Goal: Task Accomplishment & Management: Manage account settings

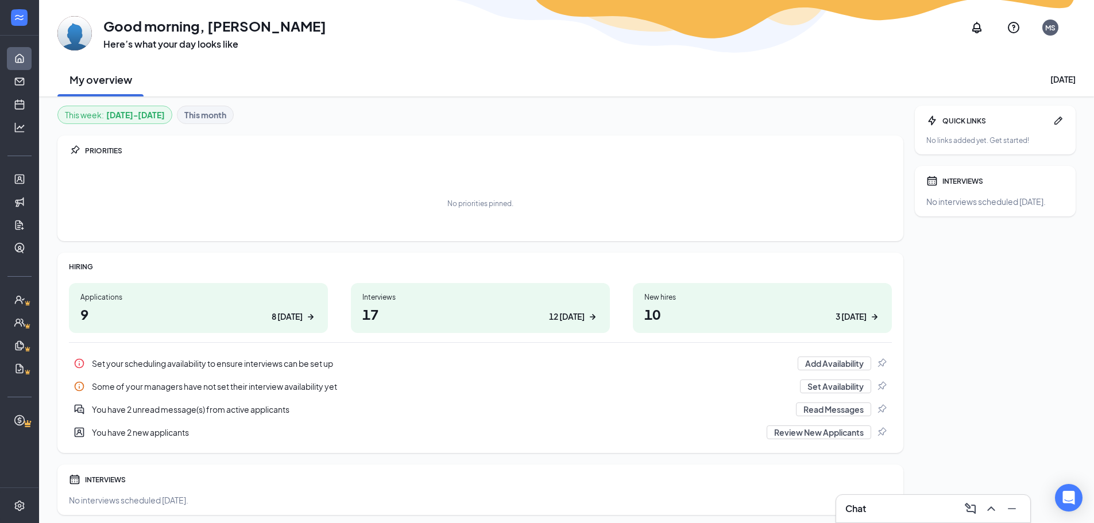
click at [1047, 30] on div "MS" at bounding box center [1050, 28] width 10 height 10
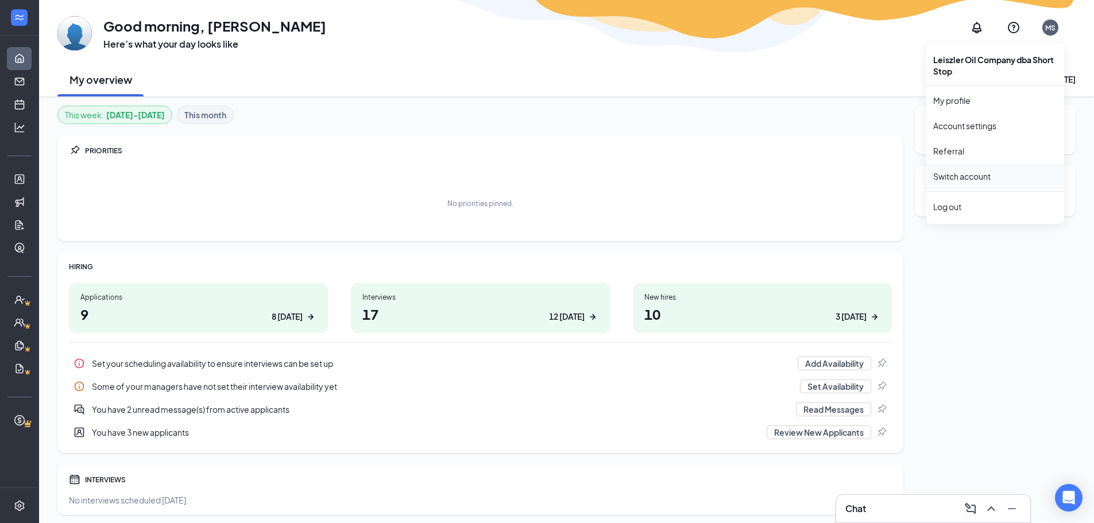
click at [970, 178] on link "Switch account" at bounding box center [961, 176] width 57 height 10
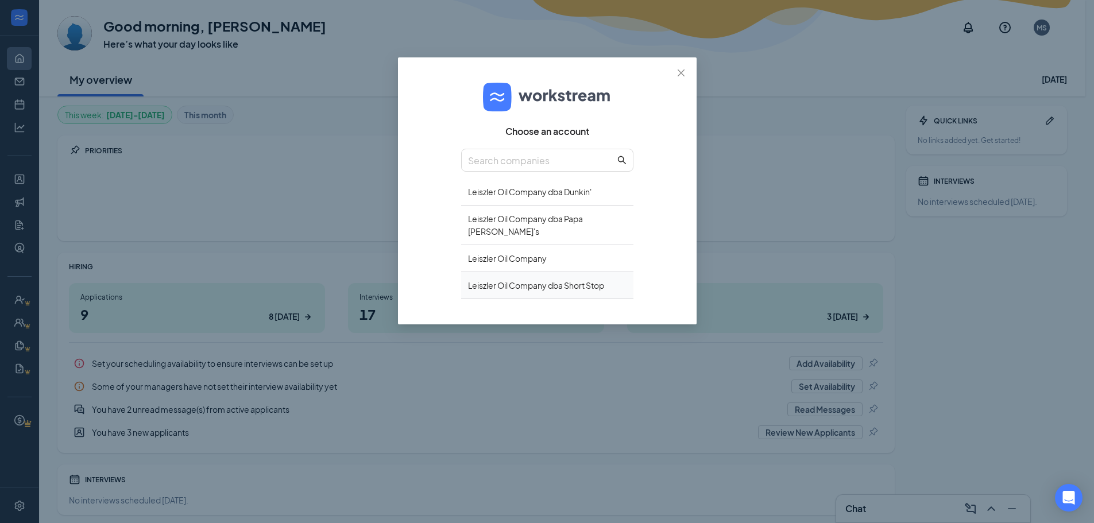
click at [606, 277] on div "Leiszler Oil Company dba Short Stop" at bounding box center [547, 285] width 172 height 27
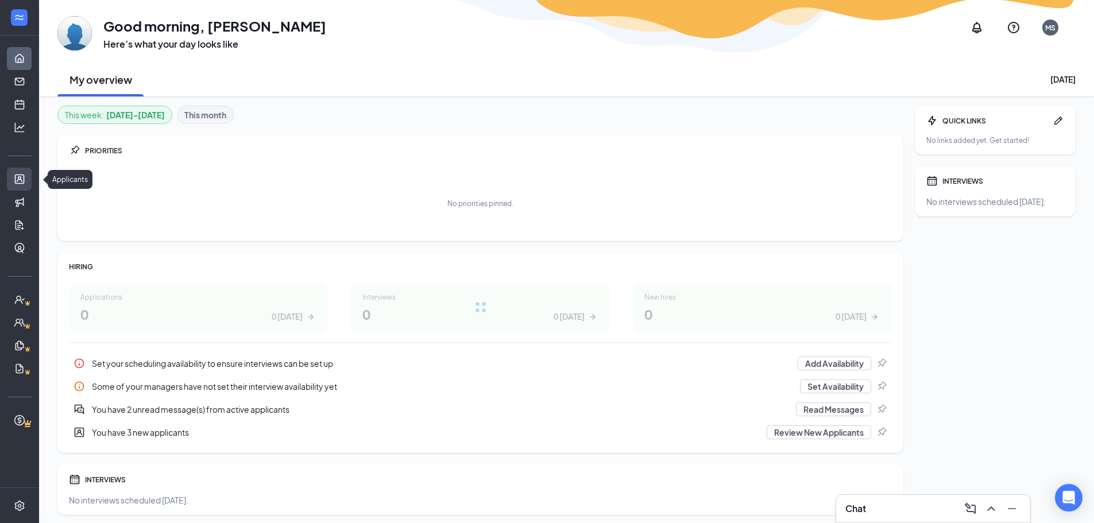
click at [30, 174] on link "Applicants" at bounding box center [35, 179] width 11 height 23
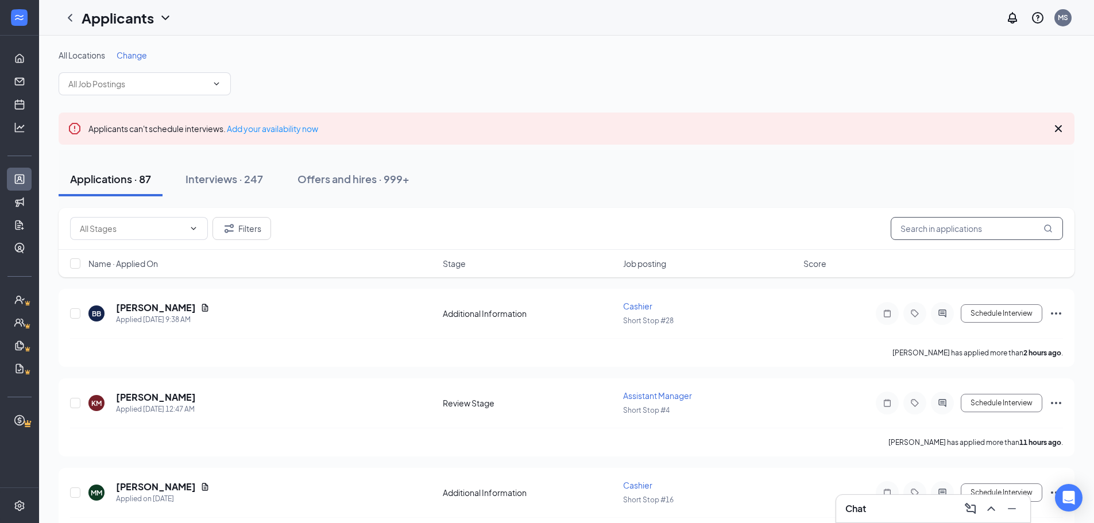
click at [951, 230] on input "text" at bounding box center [976, 228] width 172 height 23
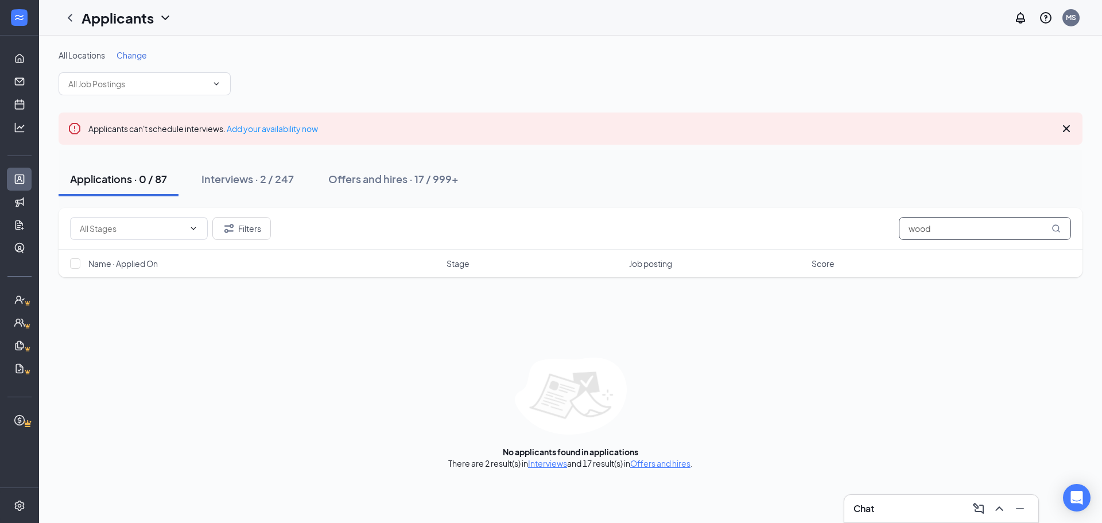
type input "wood"
click at [231, 175] on div "Interviews · 2 / 247" at bounding box center [248, 179] width 92 height 14
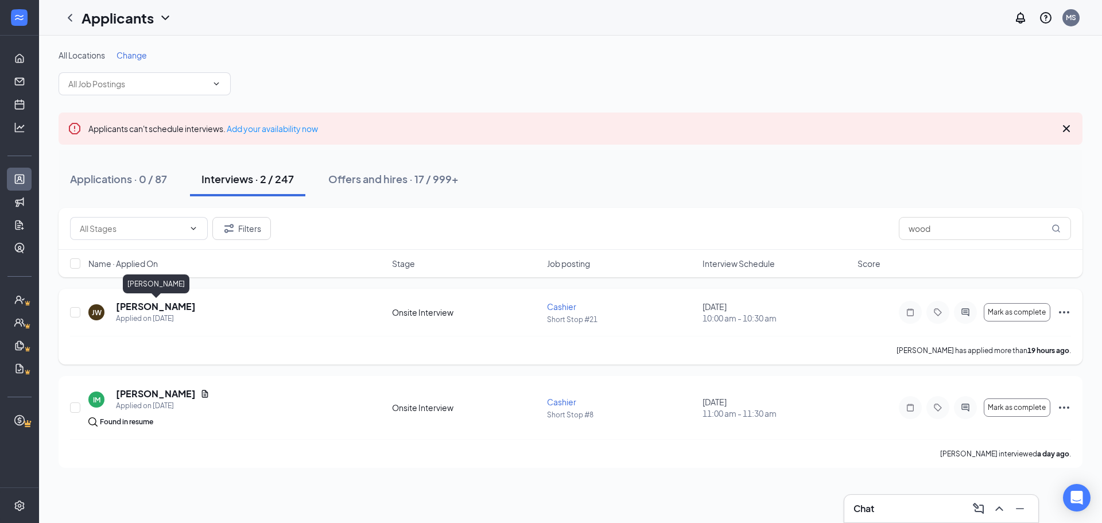
click at [154, 301] on h5 "Jaiden Woodworth" at bounding box center [156, 306] width 80 height 13
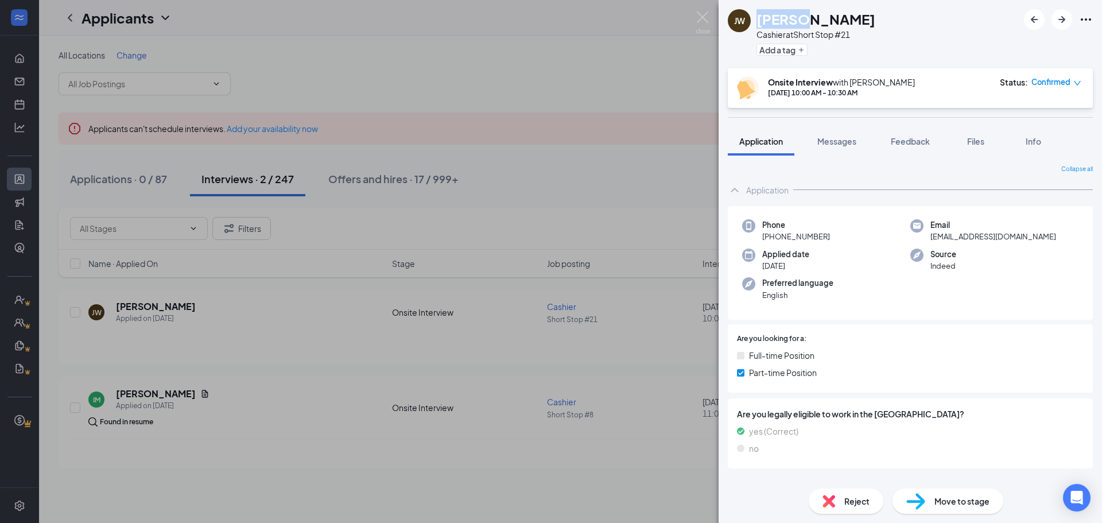
drag, startPoint x: 757, startPoint y: 18, endPoint x: 796, endPoint y: 16, distance: 39.1
click at [796, 16] on h1 "Jaiden Woodworth" at bounding box center [816, 19] width 119 height 20
copy h1 "Jaiden"
drag, startPoint x: 940, startPoint y: 17, endPoint x: 816, endPoint y: 26, distance: 124.9
click at [938, 17] on div "JW Jaiden Woodworth Cashier at Short Stop #21 Add a tag" at bounding box center [911, 34] width 384 height 68
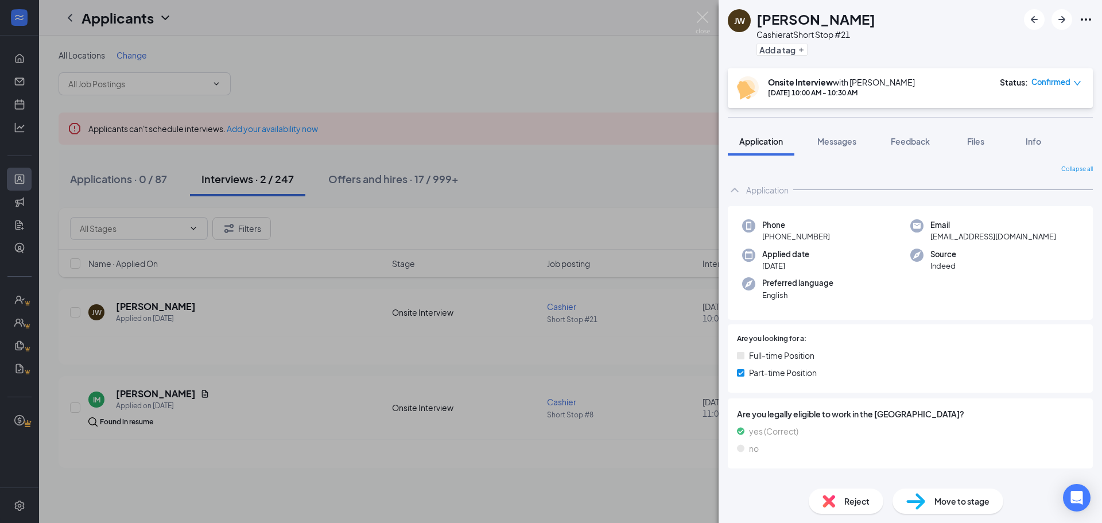
drag, startPoint x: 805, startPoint y: 13, endPoint x: 881, endPoint y: 17, distance: 75.9
click at [876, 17] on h1 "Jaiden Woodworth" at bounding box center [816, 19] width 119 height 20
copy h1 "Woodworth"
drag, startPoint x: 988, startPoint y: 239, endPoint x: 925, endPoint y: 243, distance: 62.7
click at [925, 243] on div "Phone +1 (785) 370-1356 Email mygirlstwo2@icloud.com Applied date Aug 25 Source…" at bounding box center [910, 263] width 365 height 114
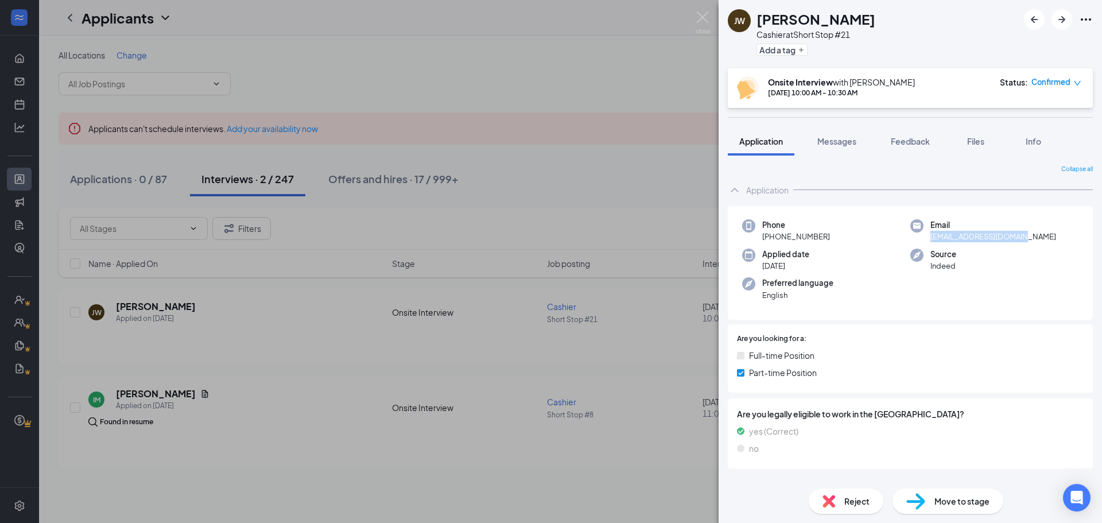
copy span "mygirlstwo2@icloud.com"
drag, startPoint x: 828, startPoint y: 236, endPoint x: 773, endPoint y: 241, distance: 55.4
click at [773, 241] on div "Phone +1 (785) 370-1356" at bounding box center [826, 231] width 168 height 24
copy span "(785) 370-1356"
click at [918, 506] on img at bounding box center [916, 501] width 19 height 17
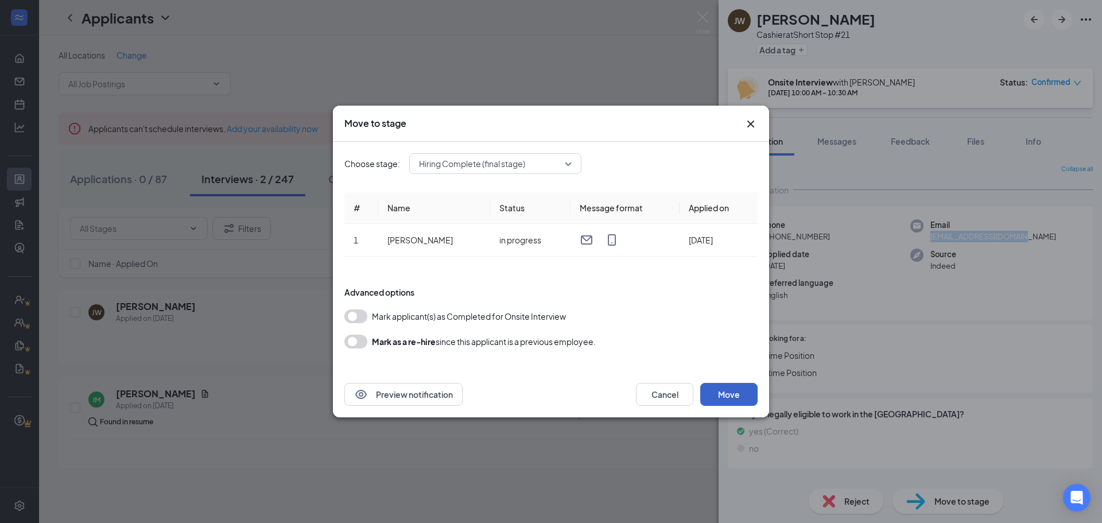
click at [725, 401] on button "Move" at bounding box center [728, 394] width 57 height 23
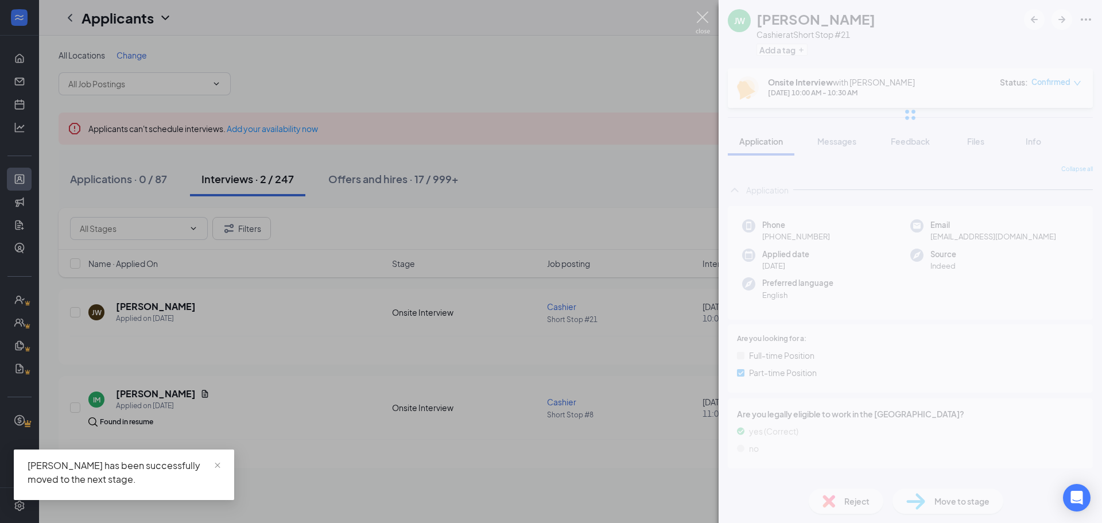
drag, startPoint x: 703, startPoint y: 15, endPoint x: 649, endPoint y: 11, distance: 53.5
click at [703, 14] on img at bounding box center [703, 22] width 14 height 22
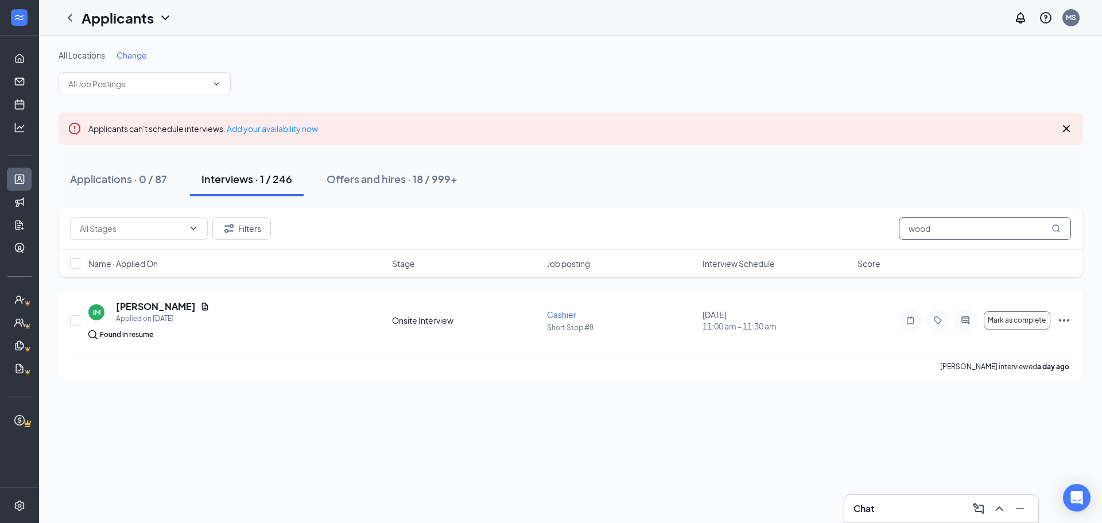
drag, startPoint x: 952, startPoint y: 229, endPoint x: 799, endPoint y: 230, distance: 153.3
click at [799, 230] on div "Filters wood" at bounding box center [570, 228] width 1001 height 23
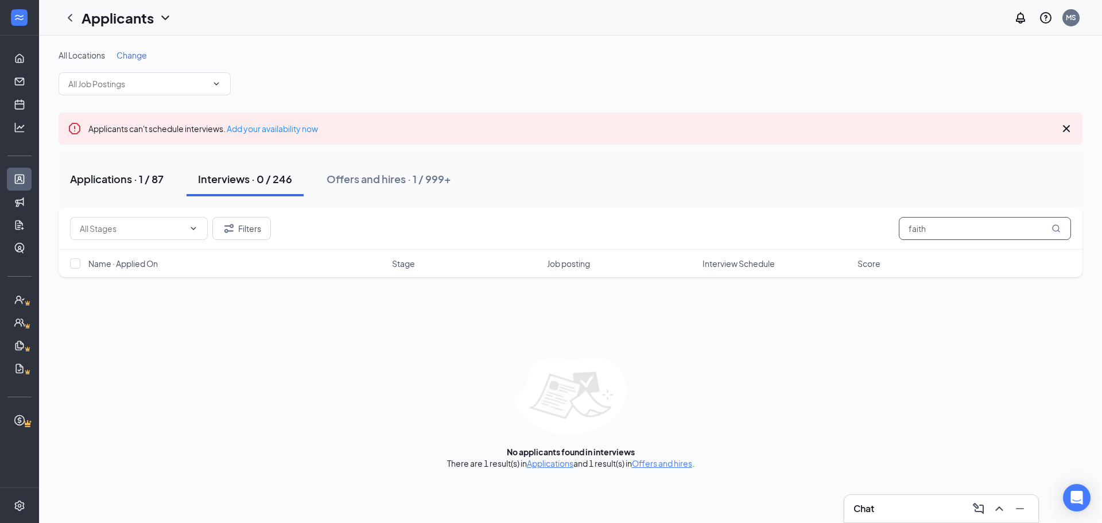
type input "faith"
click at [113, 175] on div "Applications · 1 / 87" at bounding box center [117, 179] width 94 height 14
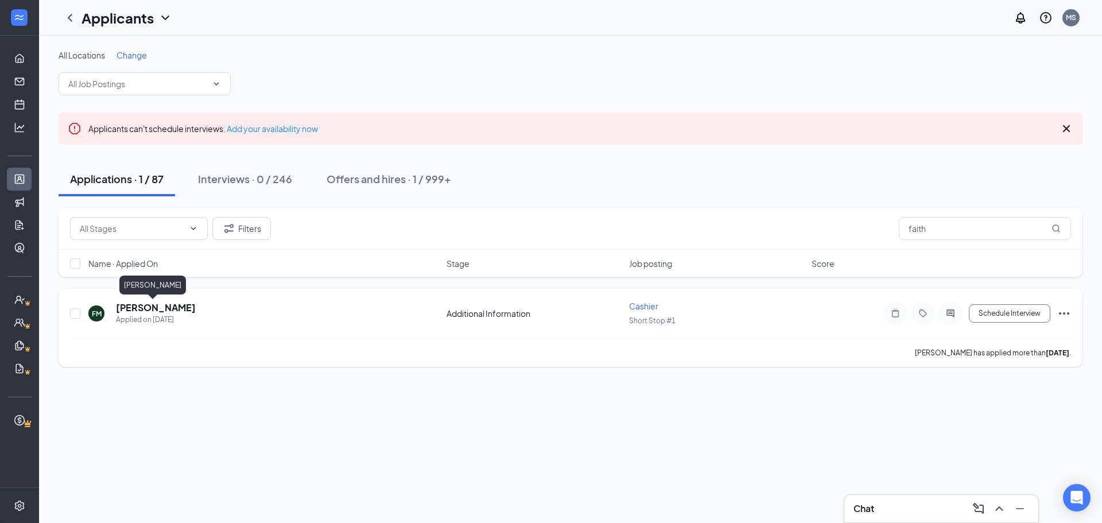
click at [140, 307] on h5 "Faith Milligan" at bounding box center [156, 307] width 80 height 13
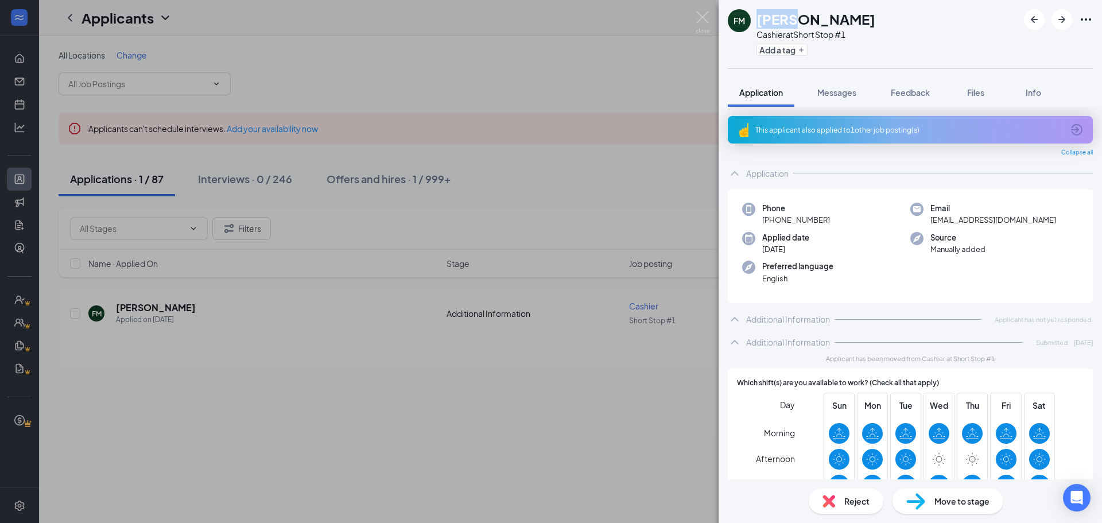
drag, startPoint x: 758, startPoint y: 17, endPoint x: 788, endPoint y: 17, distance: 30.4
click at [788, 17] on h1 "Faith Milligan" at bounding box center [816, 19] width 119 height 20
copy h1 "Faith"
drag, startPoint x: 909, startPoint y: 41, endPoint x: 861, endPoint y: 31, distance: 49.2
click at [907, 41] on div "FM Faith Milligan Cashier at Short Stop #1 Add a tag" at bounding box center [911, 34] width 384 height 68
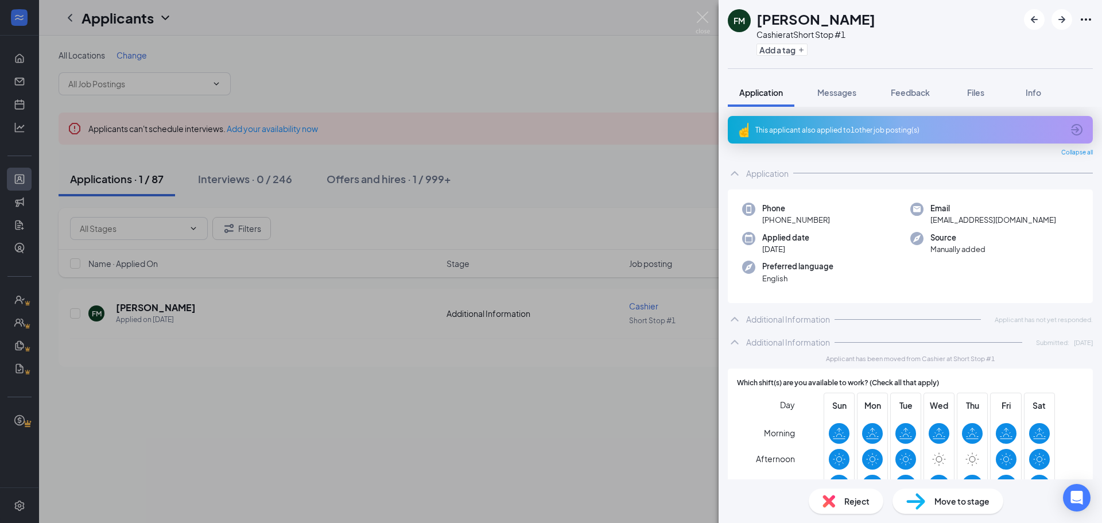
drag, startPoint x: 800, startPoint y: 16, endPoint x: 855, endPoint y: 27, distance: 56.3
click at [859, 23] on div "FM Faith Milligan Cashier at Short Stop #1 Add a tag" at bounding box center [911, 34] width 384 height 68
copy h1 "Milligan"
drag, startPoint x: 1037, startPoint y: 222, endPoint x: 924, endPoint y: 224, distance: 113.7
click at [924, 224] on div "Email ambrosemourningstar@gmail.com" at bounding box center [995, 215] width 168 height 24
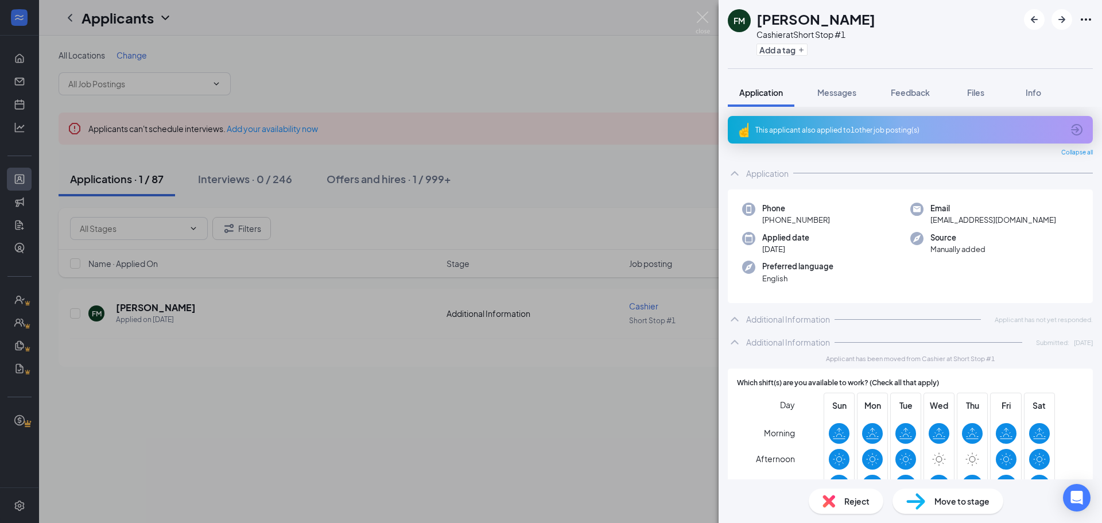
copy span "ambrosemourningstar@gmail.com"
drag, startPoint x: 824, startPoint y: 220, endPoint x: 772, endPoint y: 224, distance: 51.8
click at [772, 224] on div "Phone +1 (785) 632-2454" at bounding box center [826, 215] width 168 height 24
copy span "(785) 632-2454"
click at [964, 508] on div "Move to stage" at bounding box center [948, 501] width 111 height 25
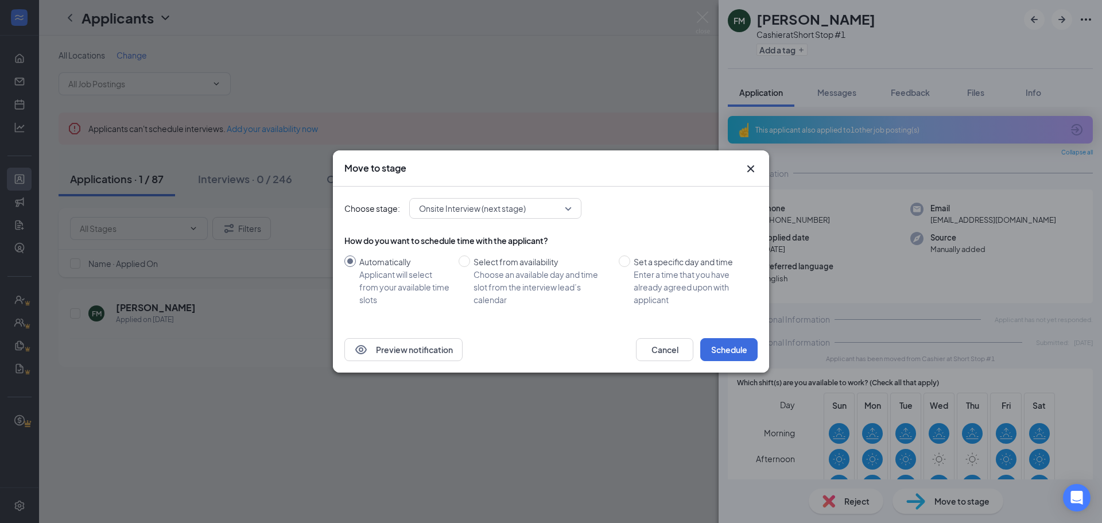
click at [565, 207] on span "Onsite Interview (next stage)" at bounding box center [495, 208] width 153 height 17
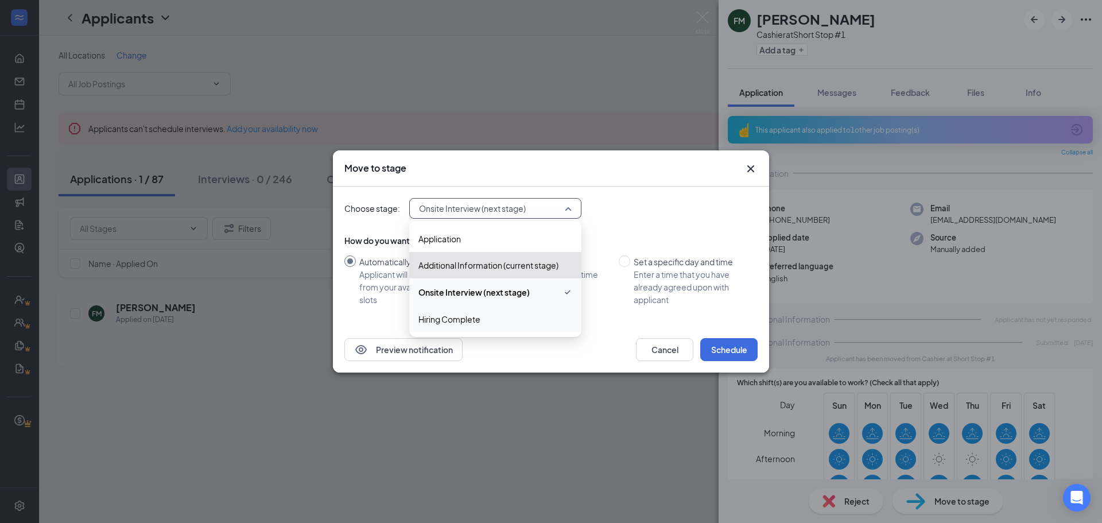
click at [460, 320] on span "Hiring Complete" at bounding box center [450, 319] width 62 height 13
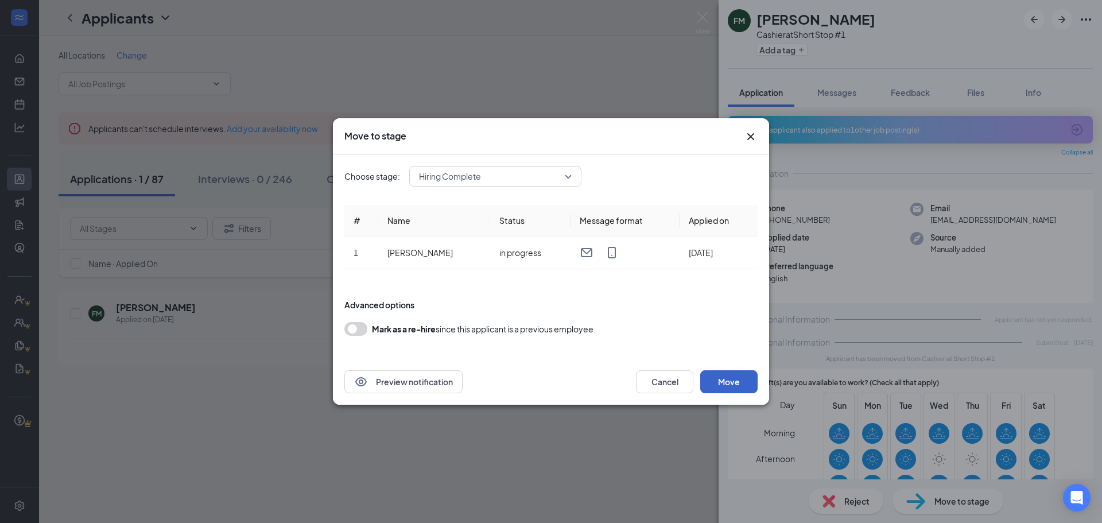
click at [741, 382] on button "Move" at bounding box center [728, 381] width 57 height 23
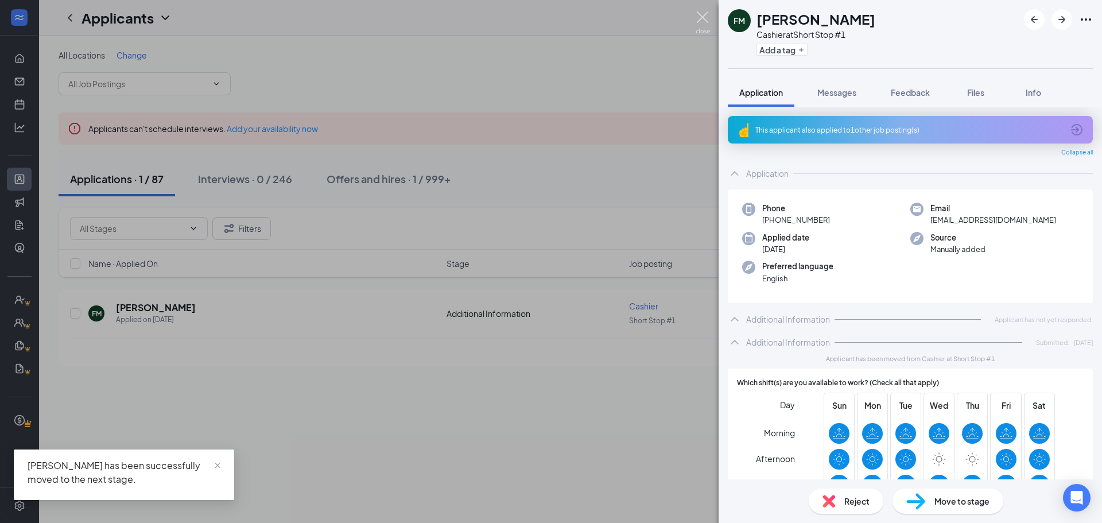
click at [704, 15] on img at bounding box center [703, 22] width 14 height 22
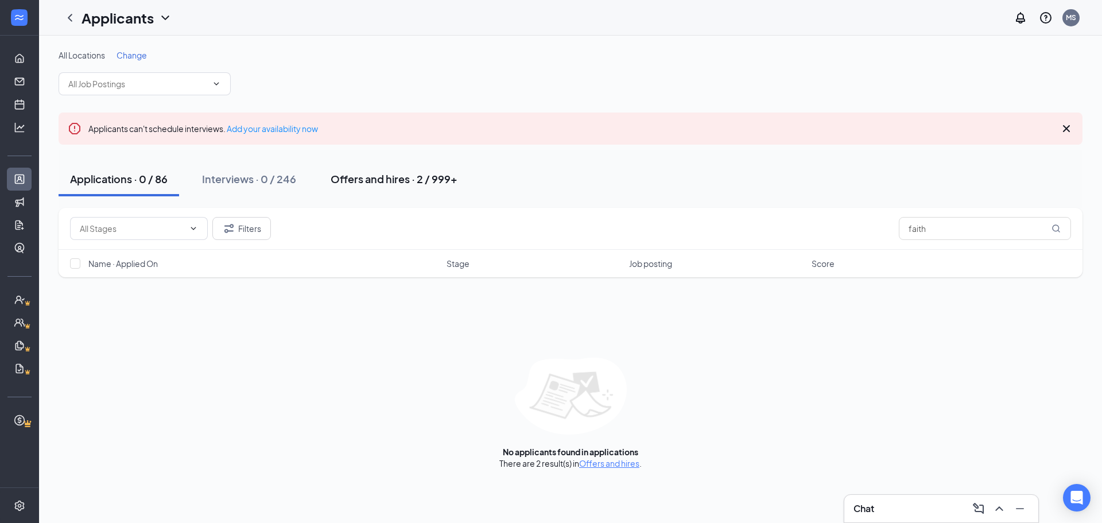
click at [370, 171] on button "Offers and hires · 2 / 999+" at bounding box center [394, 179] width 150 height 34
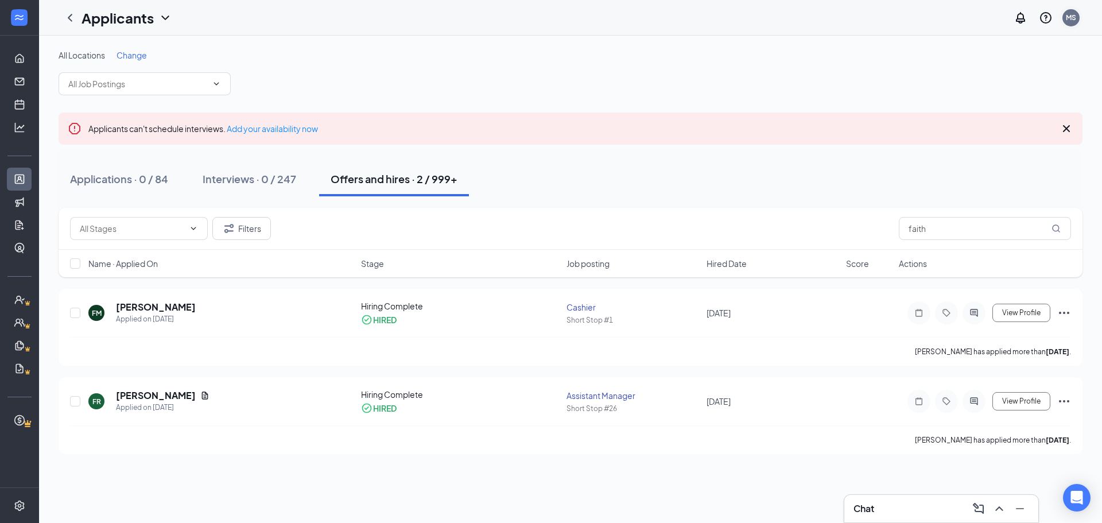
click at [1067, 16] on div "MS" at bounding box center [1071, 18] width 10 height 10
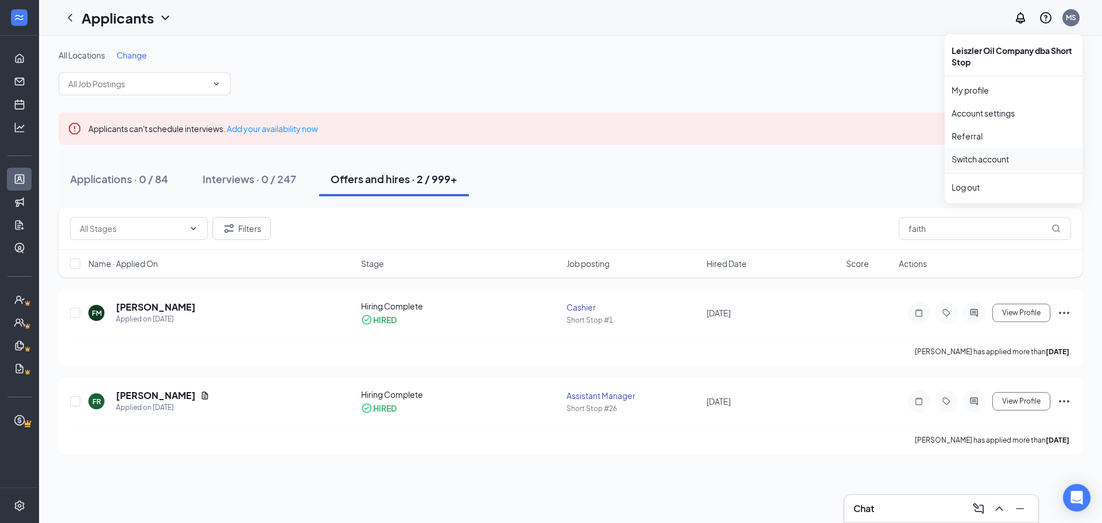
click at [970, 157] on link "Switch account" at bounding box center [980, 159] width 57 height 10
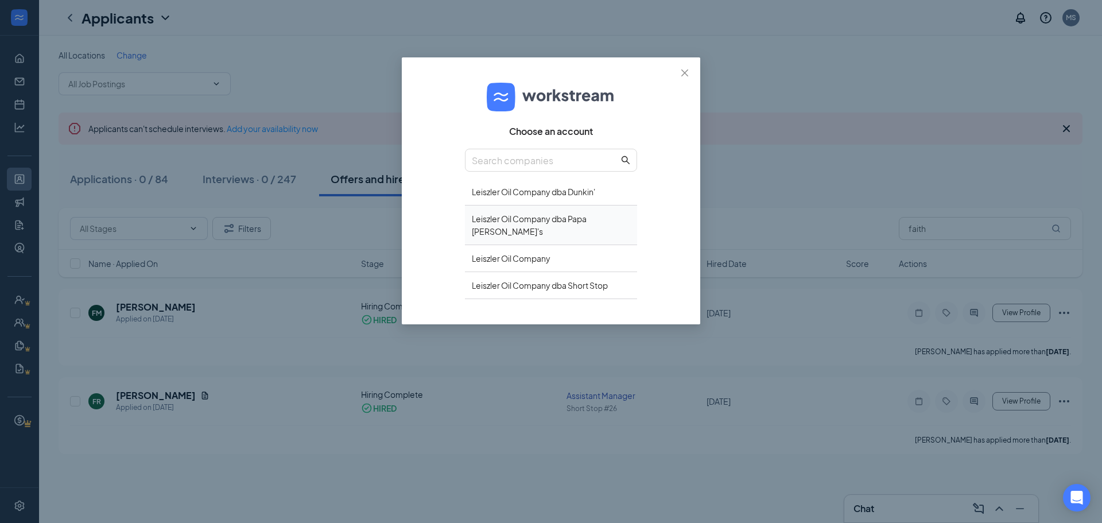
click at [575, 216] on div "Leiszler Oil Company dba Papa John's" at bounding box center [551, 226] width 172 height 40
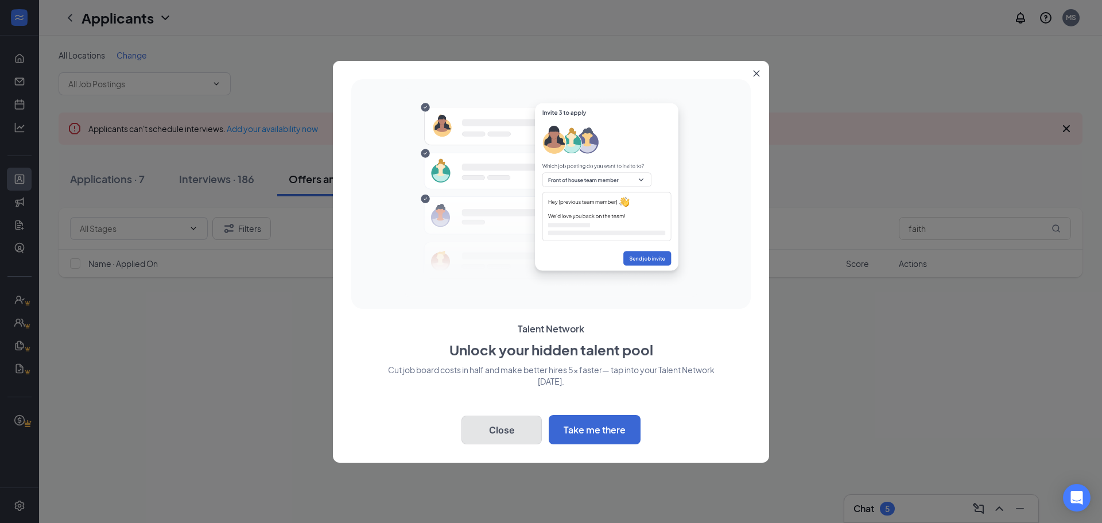
click at [528, 429] on button "Close" at bounding box center [502, 430] width 80 height 29
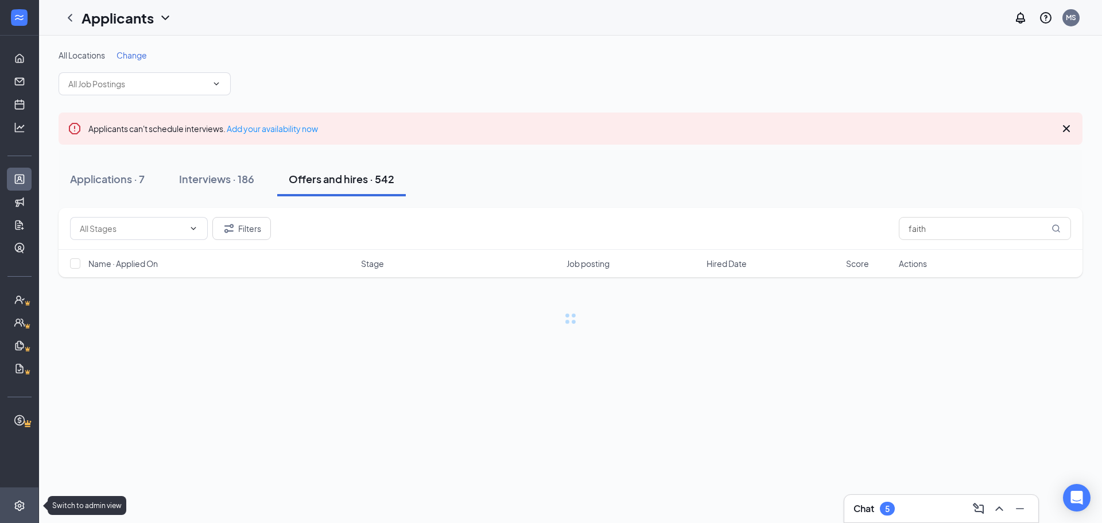
click at [17, 501] on icon "Settings" at bounding box center [19, 505] width 11 height 11
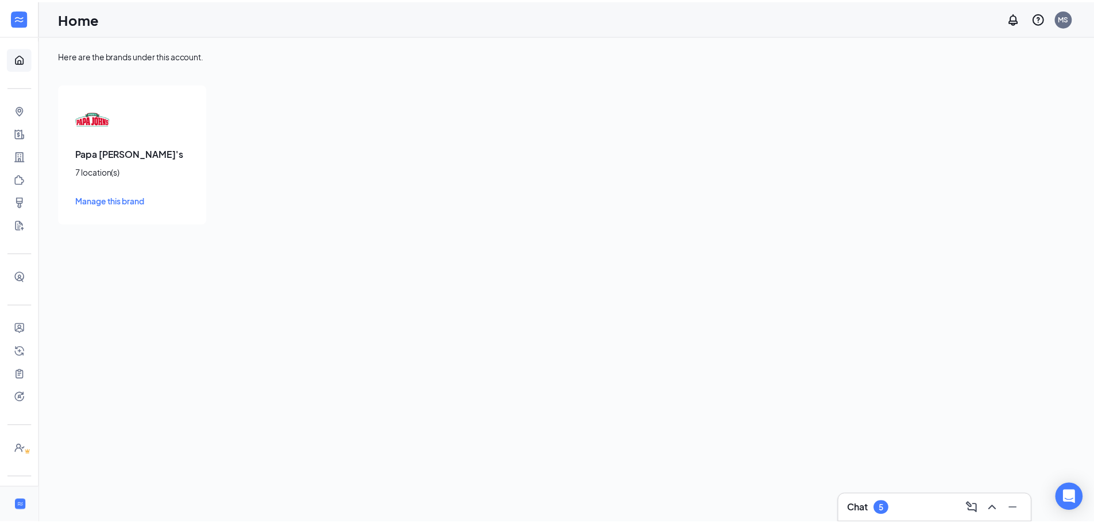
scroll to position [52, 0]
click at [30, 447] on link "Users" at bounding box center [35, 448] width 11 height 23
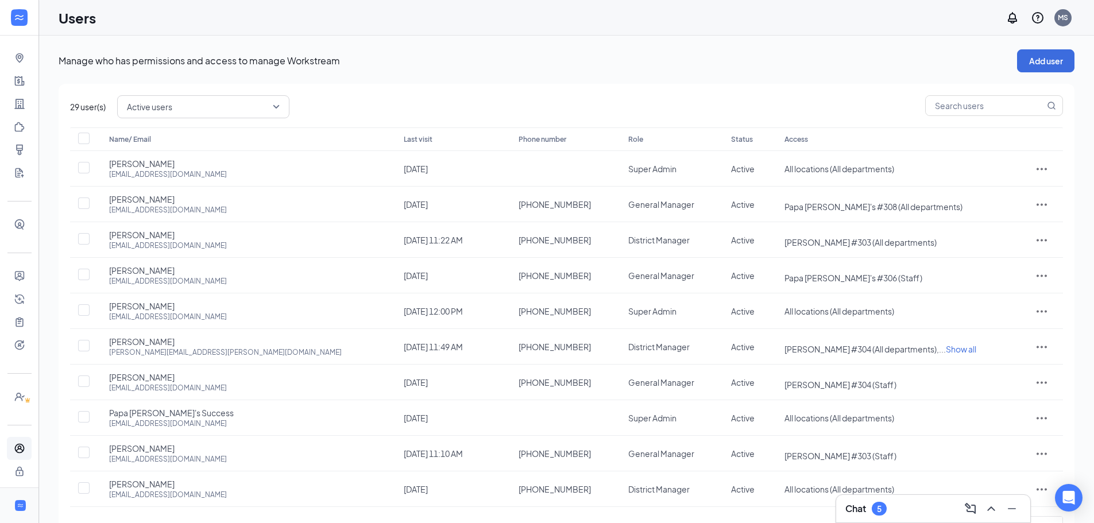
click at [278, 107] on span "Active users" at bounding box center [203, 107] width 153 height 20
click at [173, 190] on span "Disabled users" at bounding box center [154, 192] width 55 height 13
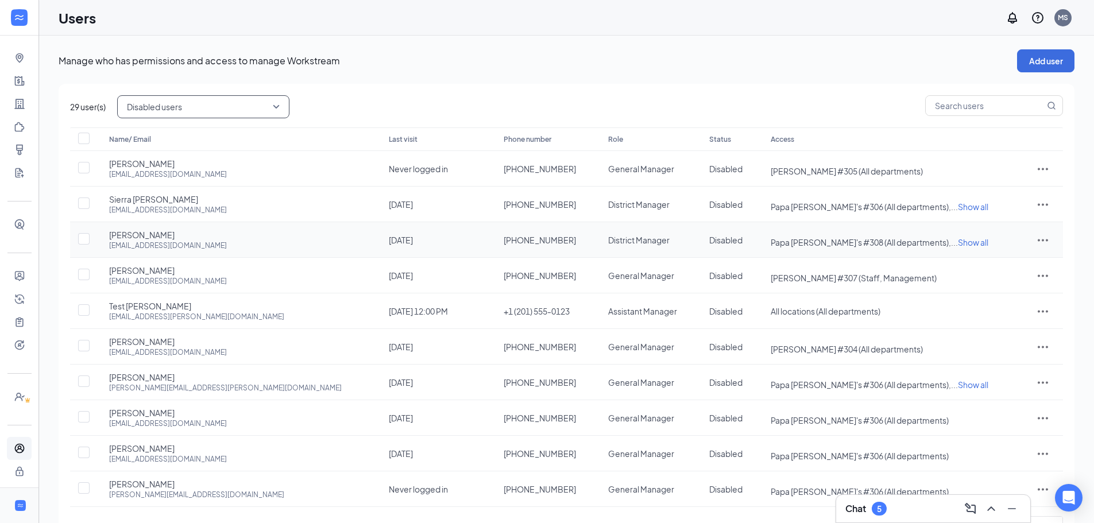
scroll to position [47, 0]
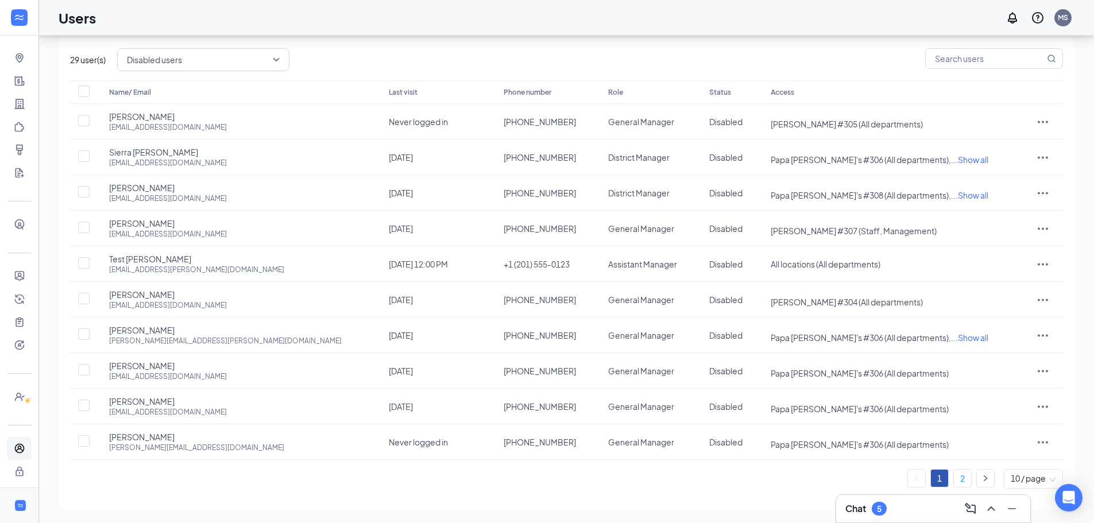
click at [962, 474] on link "2" at bounding box center [962, 478] width 17 height 17
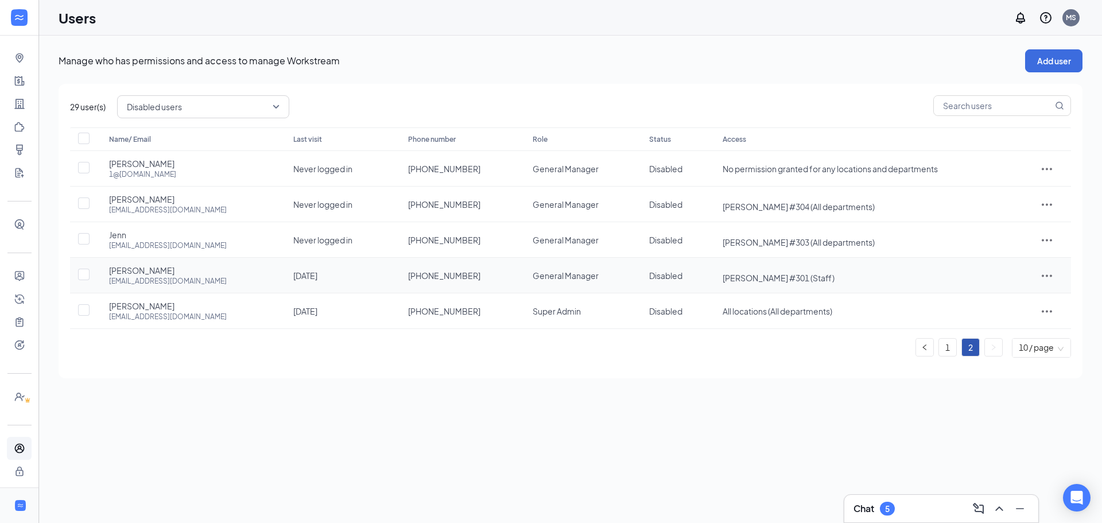
click at [1051, 274] on icon "ActionsIcon" at bounding box center [1047, 276] width 14 height 14
click at [996, 355] on span "Restore" at bounding box center [994, 352] width 30 height 10
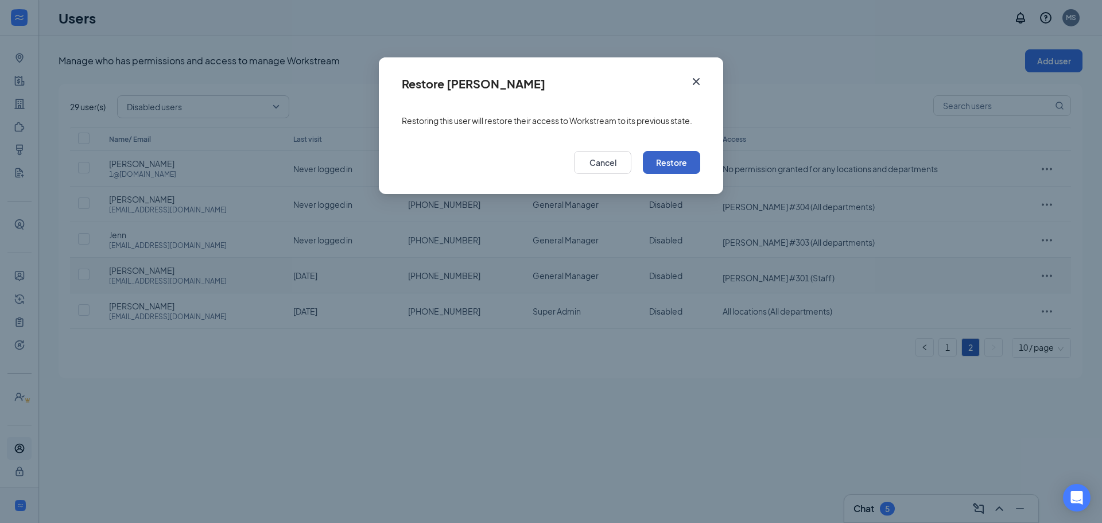
click at [672, 160] on button "Restore" at bounding box center [671, 162] width 57 height 23
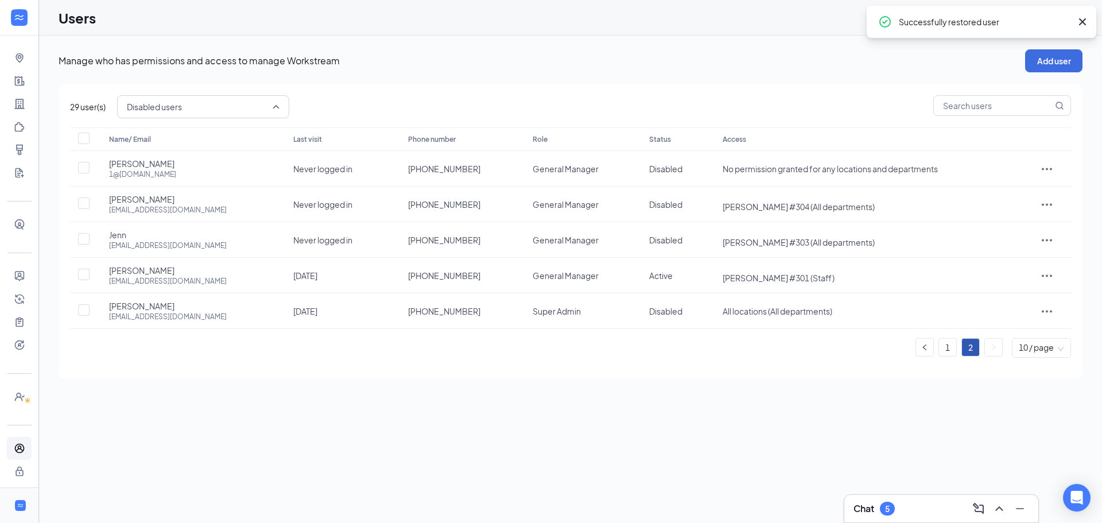
click at [275, 106] on span "Disabled users" at bounding box center [203, 107] width 153 height 20
click at [154, 166] on span "Active users" at bounding box center [149, 164] width 45 height 13
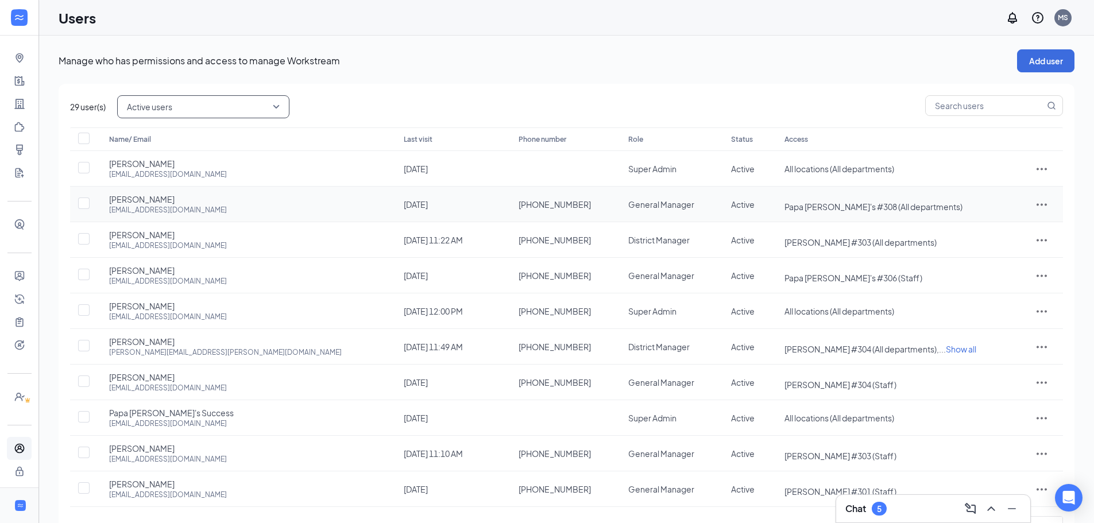
scroll to position [47, 0]
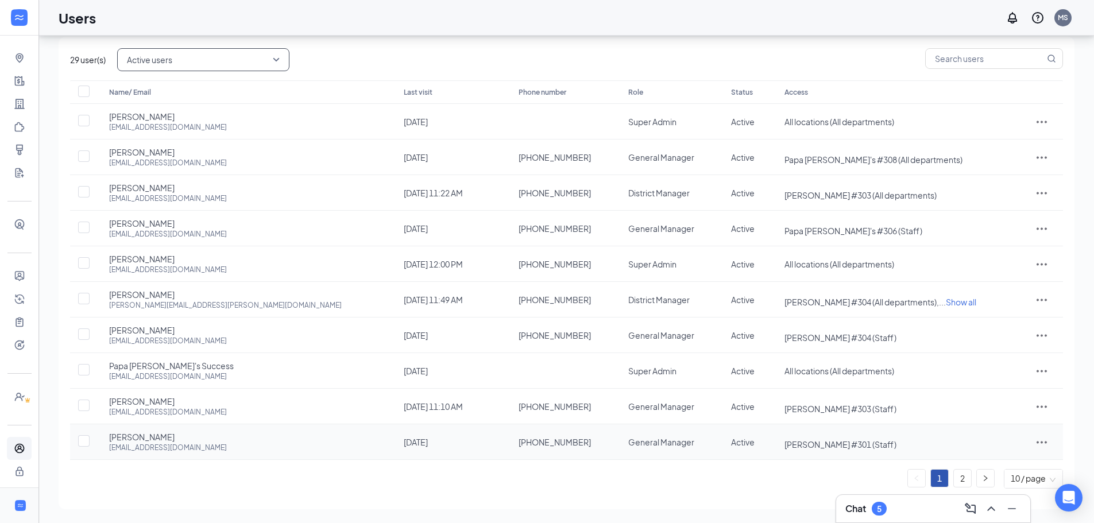
click at [1037, 444] on icon "ActionsIcon" at bounding box center [1042, 442] width 14 height 14
click at [999, 387] on span "Reset password" at bounding box center [1000, 390] width 61 height 10
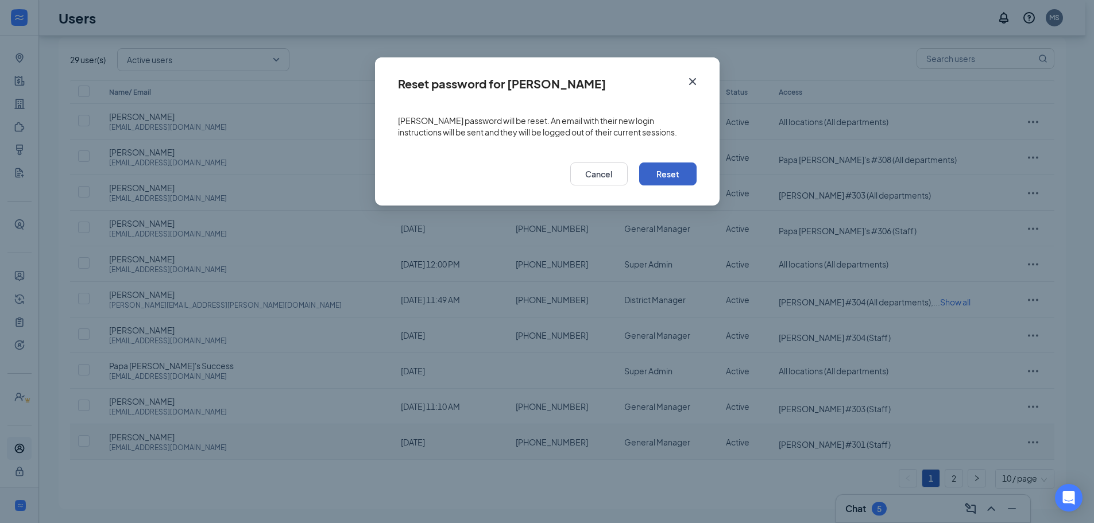
click at [659, 173] on button "Reset" at bounding box center [667, 173] width 57 height 23
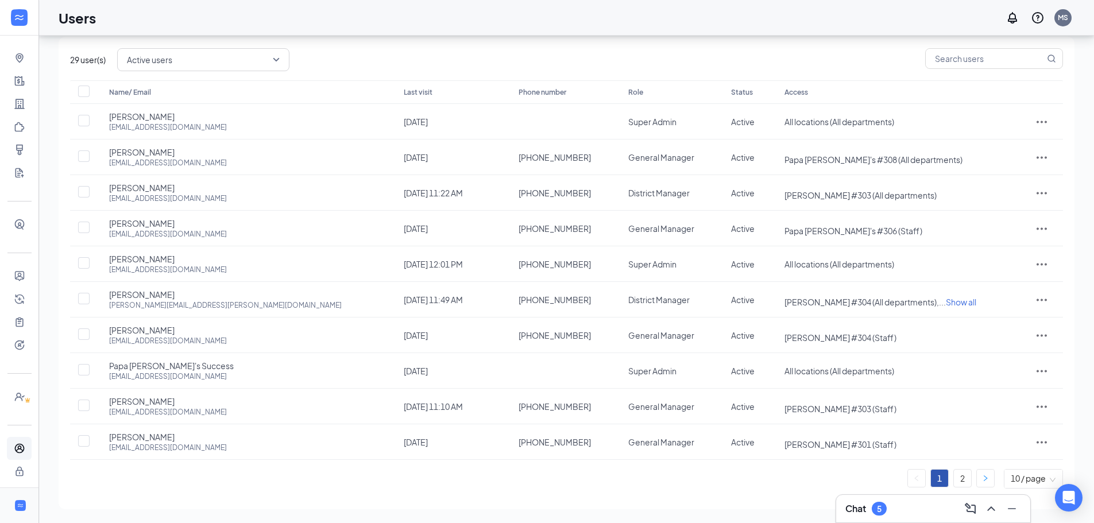
click at [982, 477] on div "Name/ Email Last visit Phone number Role Status Access [PERSON_NAME] [EMAIL_ADD…" at bounding box center [566, 284] width 993 height 408
click at [964, 476] on link "2" at bounding box center [962, 478] width 17 height 17
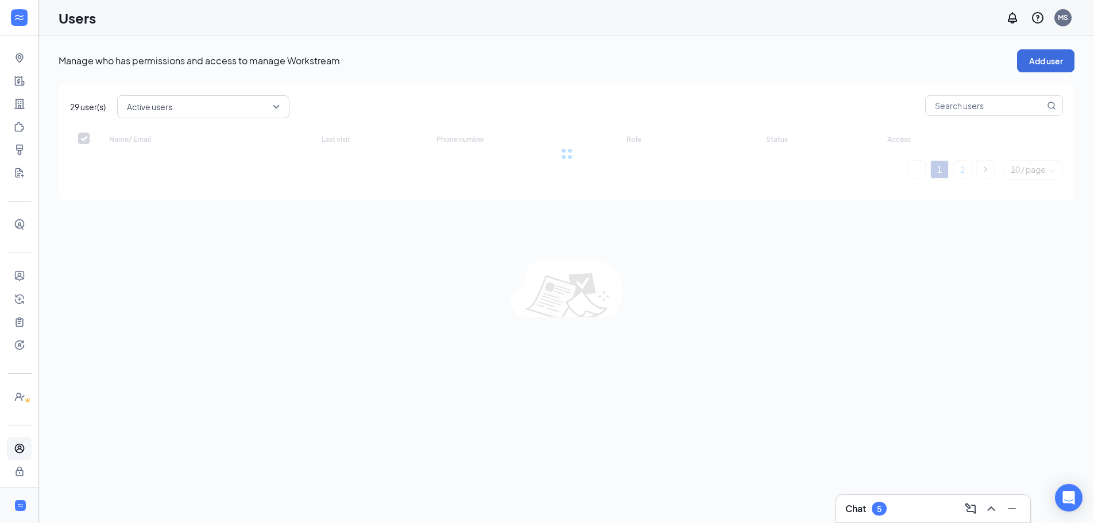
scroll to position [0, 0]
checkbox input "false"
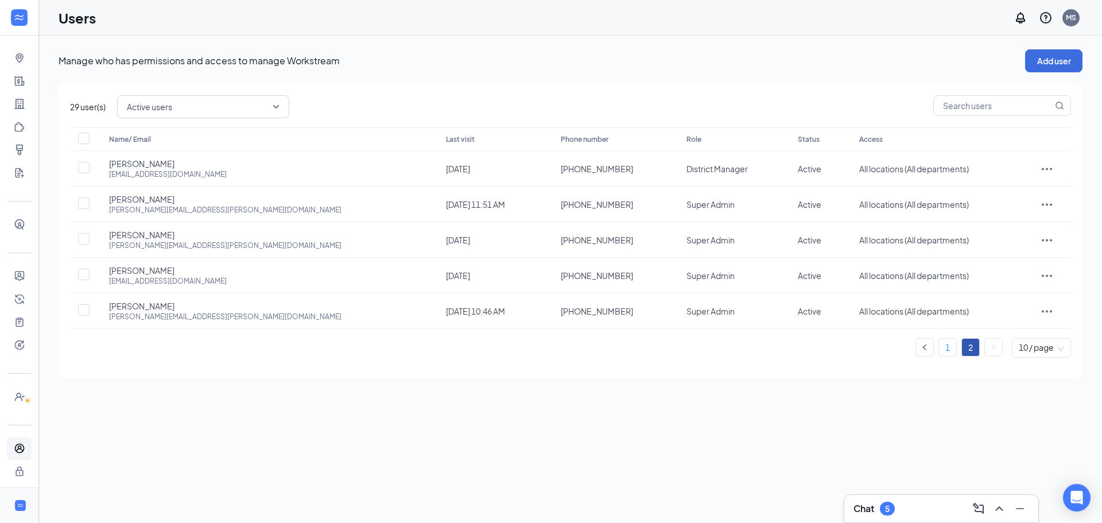
click at [944, 345] on link "1" at bounding box center [947, 347] width 17 height 17
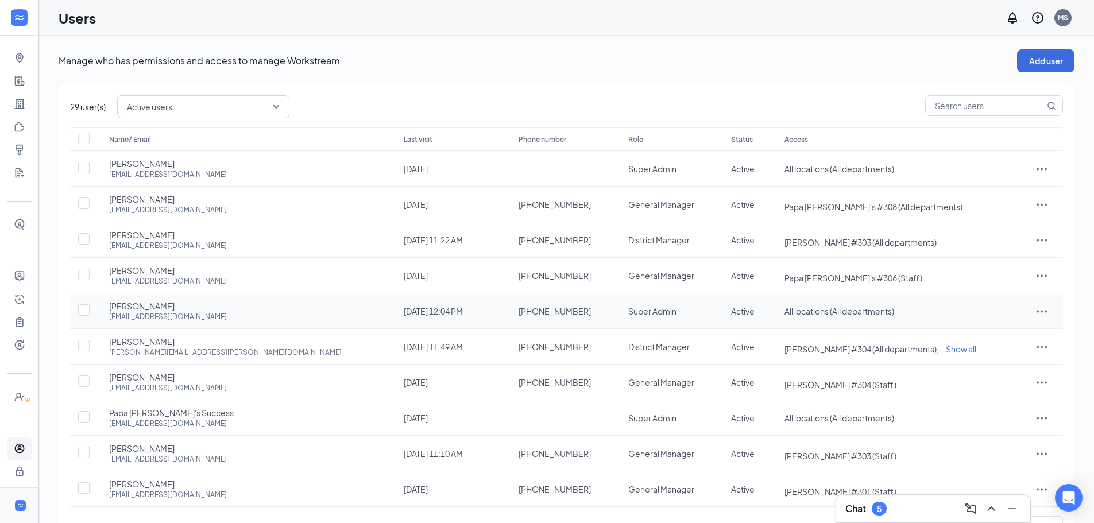
scroll to position [47, 0]
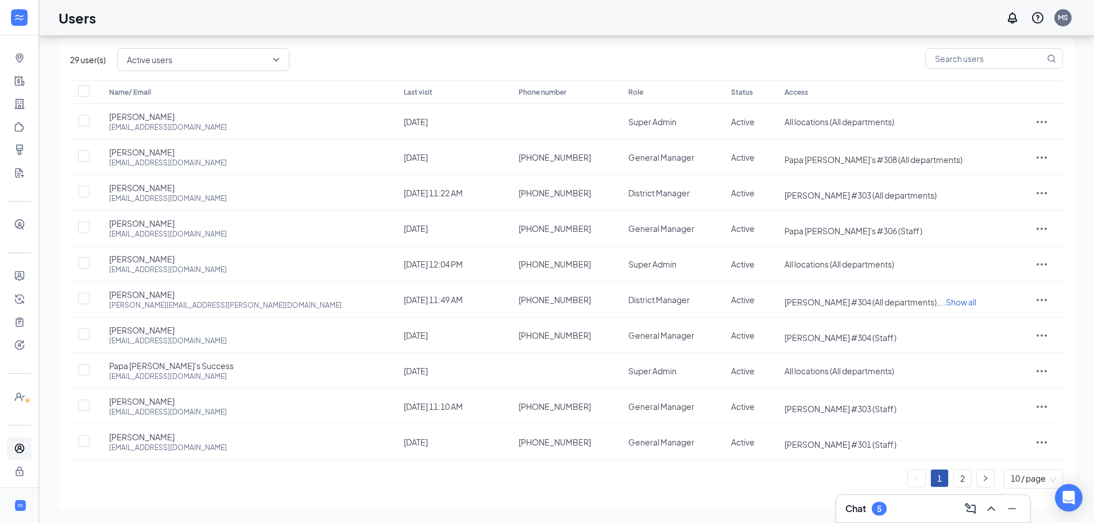
click at [959, 473] on link "2" at bounding box center [962, 478] width 17 height 17
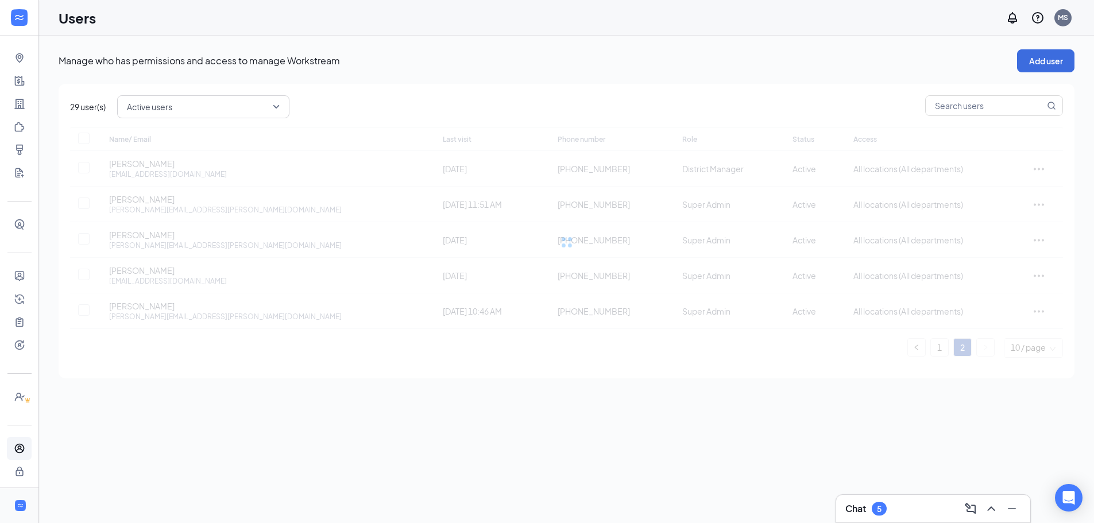
scroll to position [0, 0]
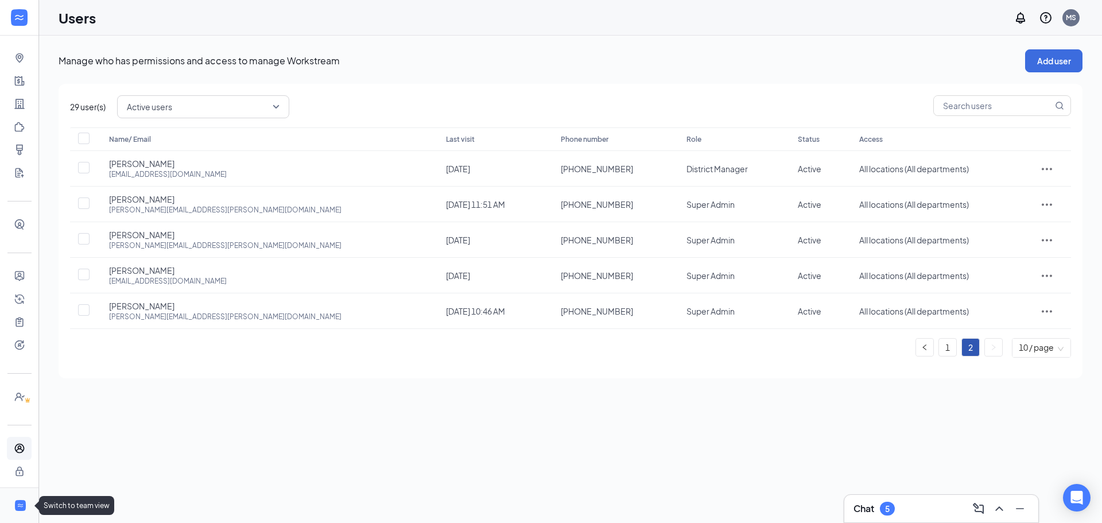
click at [17, 502] on icon "WorkstreamLogo" at bounding box center [20, 505] width 7 height 7
